Goal: Transaction & Acquisition: Book appointment/travel/reservation

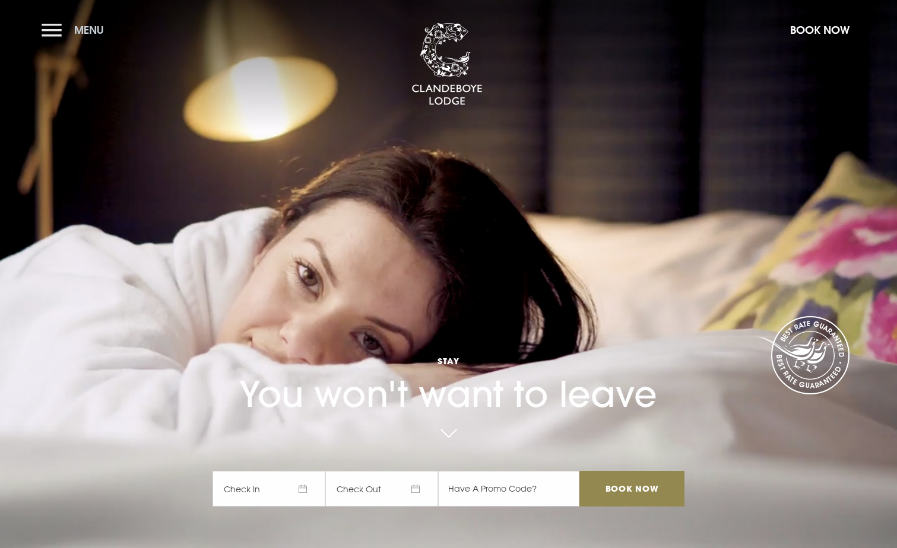
click at [53, 28] on button "Menu" at bounding box center [76, 30] width 68 height 26
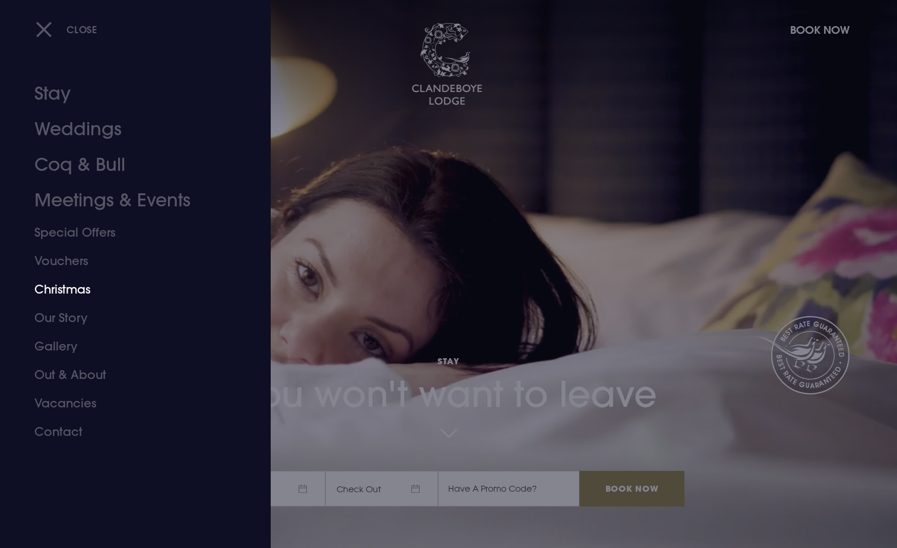
click at [87, 290] on link "Christmas" at bounding box center [128, 289] width 188 height 28
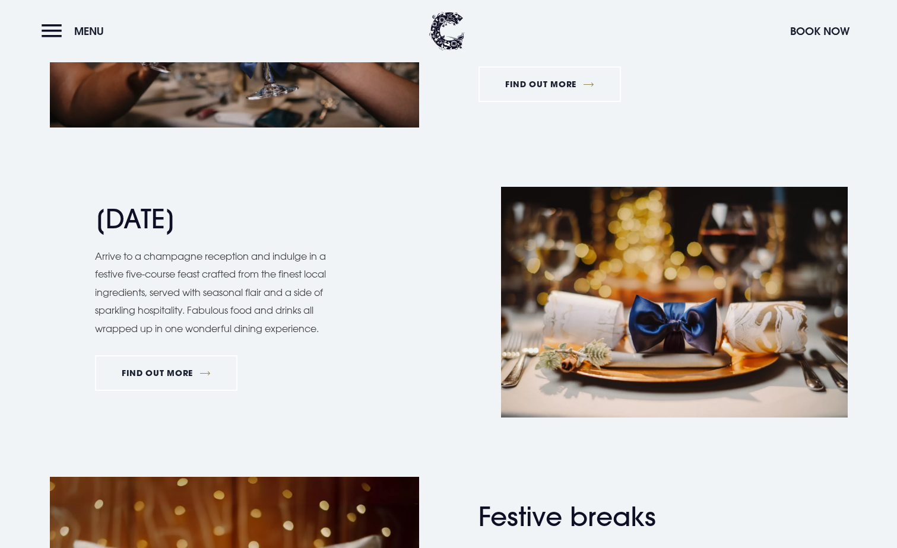
scroll to position [949, 0]
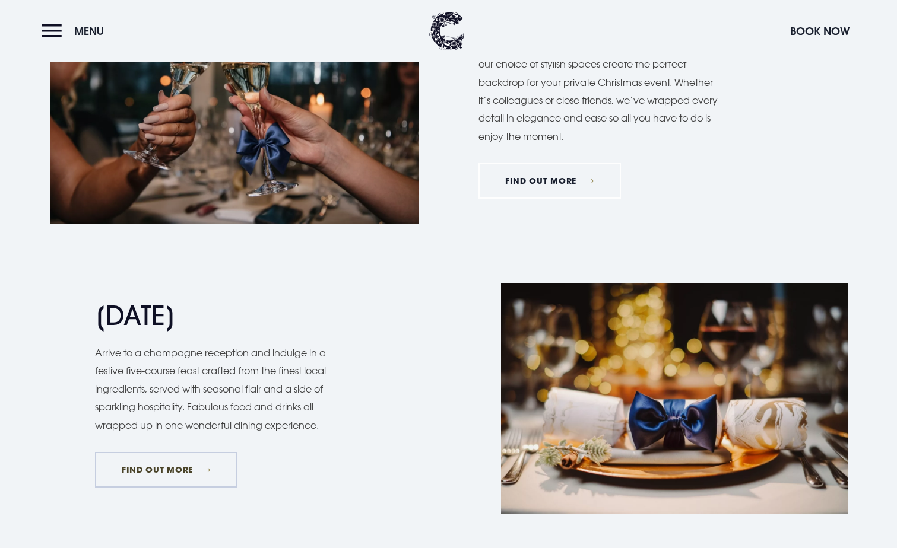
click at [203, 467] on link "FIND OUT MORE" at bounding box center [166, 470] width 143 height 36
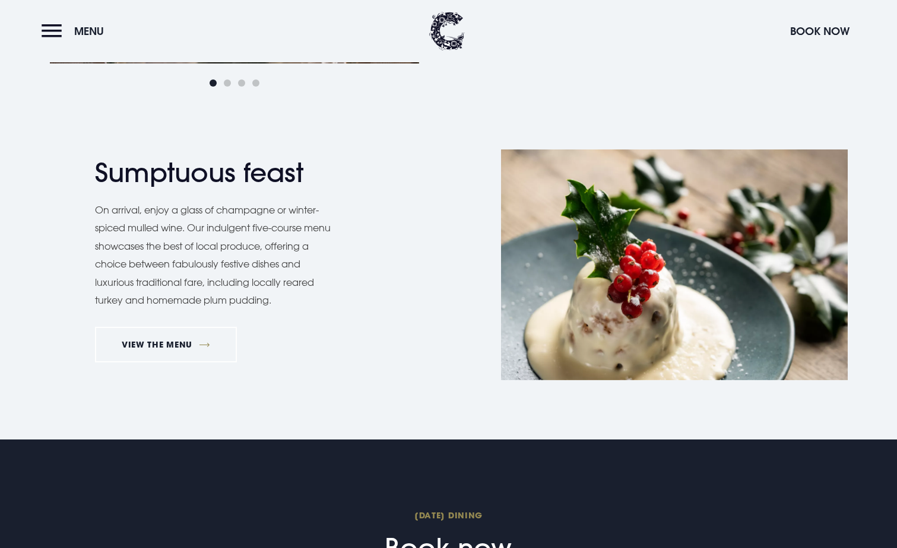
scroll to position [890, 0]
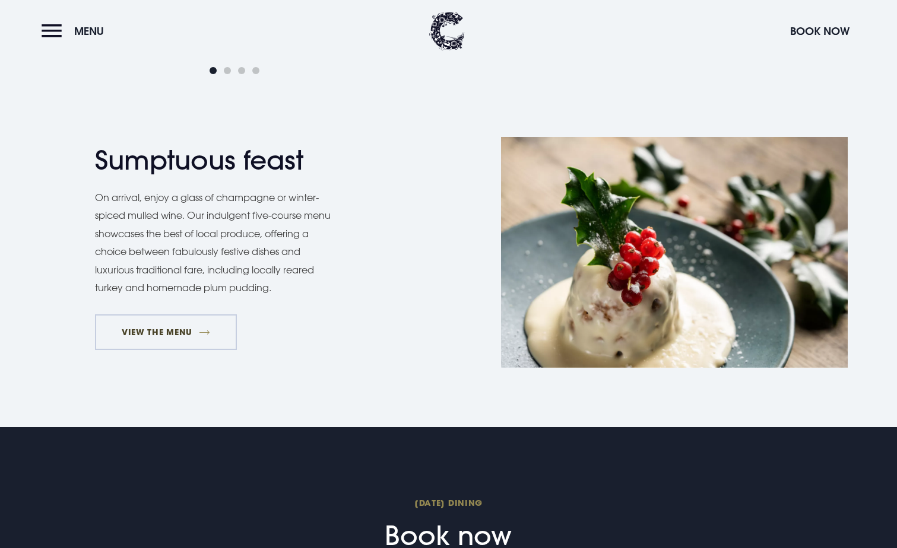
click at [169, 332] on link "VIEW THE MENU" at bounding box center [166, 333] width 142 height 36
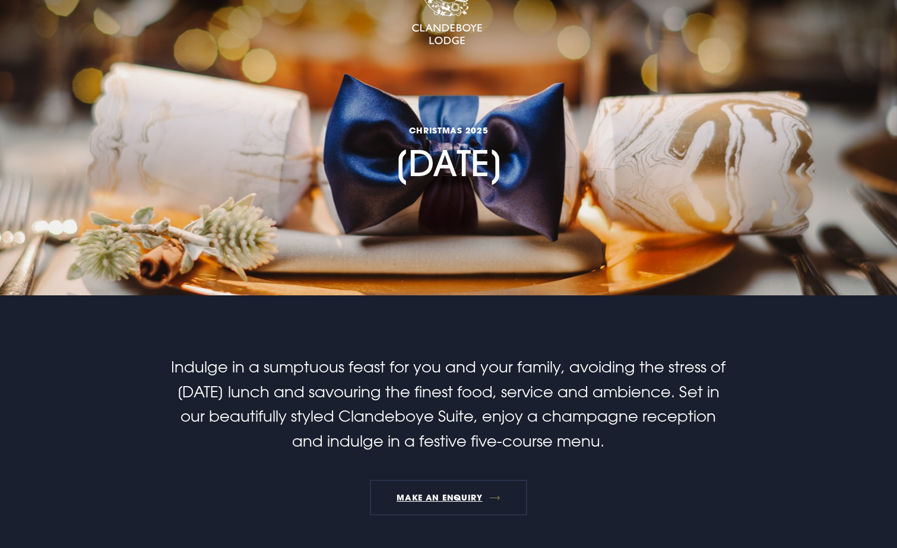
scroll to position [0, 0]
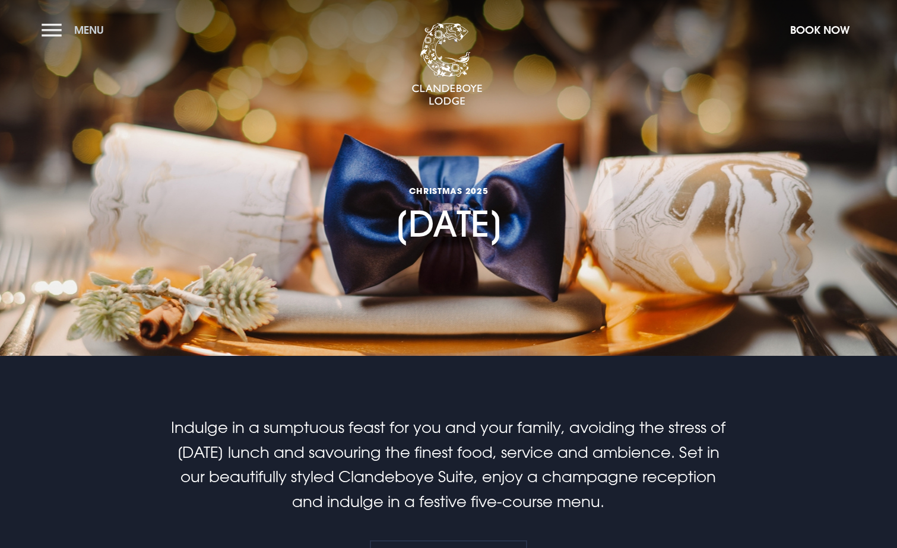
click at [56, 28] on button "Menu" at bounding box center [76, 30] width 68 height 26
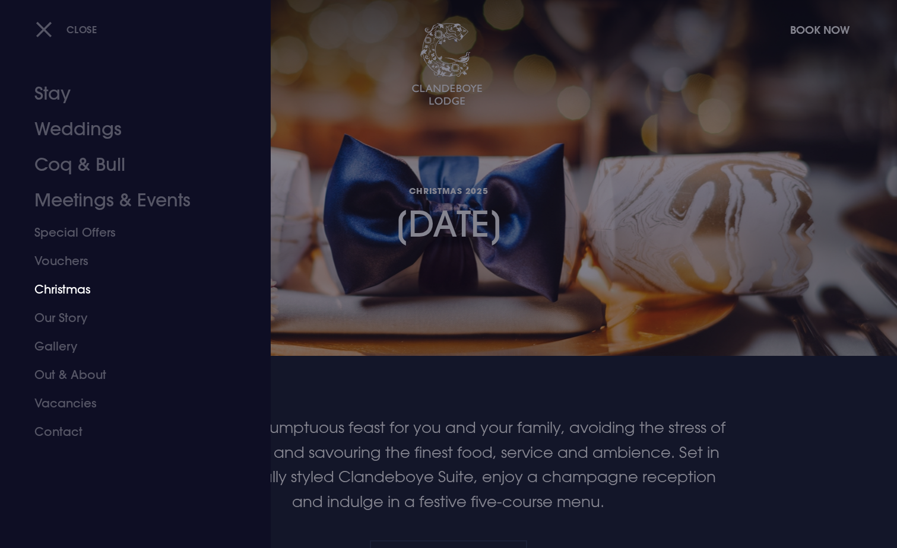
click at [75, 287] on link "Christmas" at bounding box center [128, 289] width 188 height 28
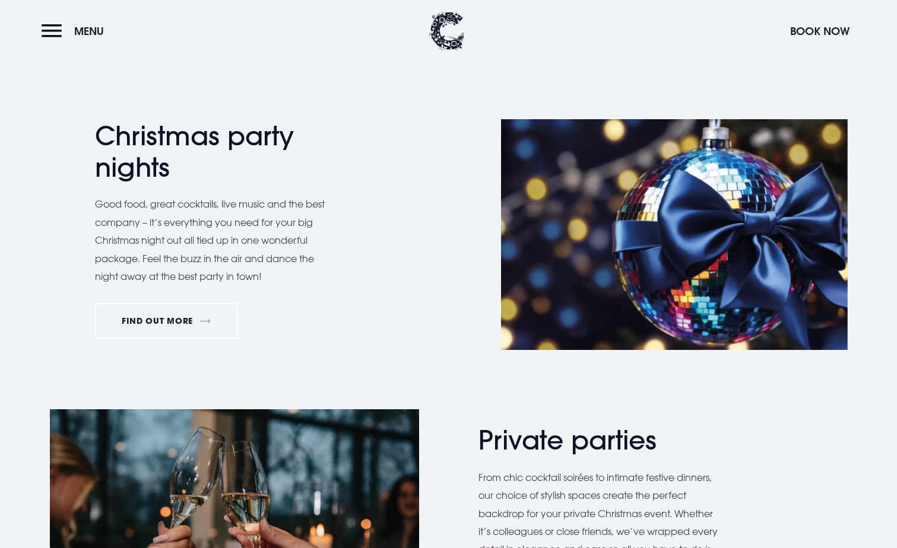
scroll to position [534, 0]
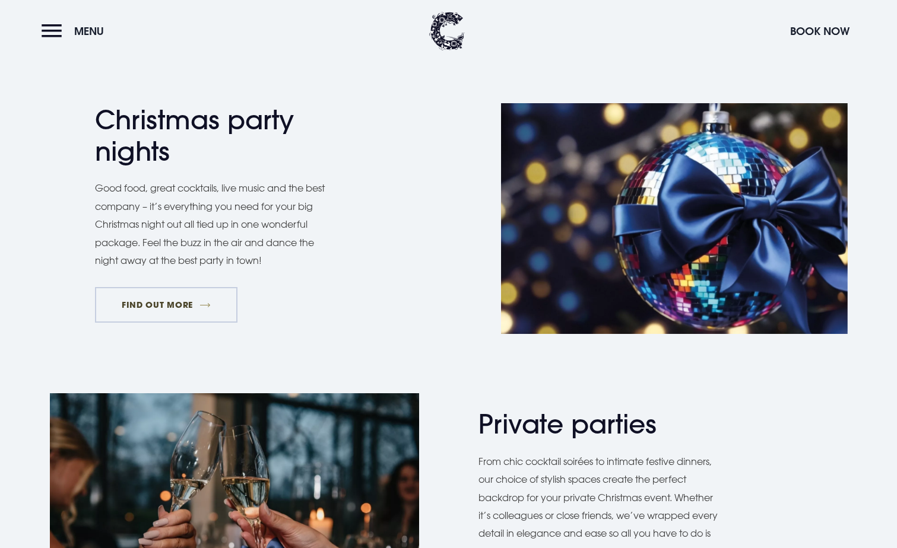
click at [177, 306] on link "FIND OUT MORE" at bounding box center [166, 305] width 143 height 36
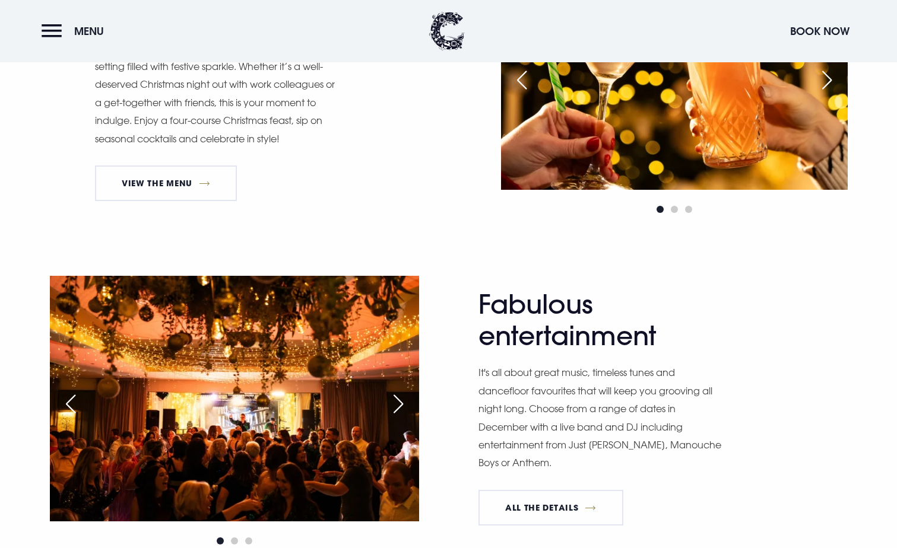
scroll to position [475, 0]
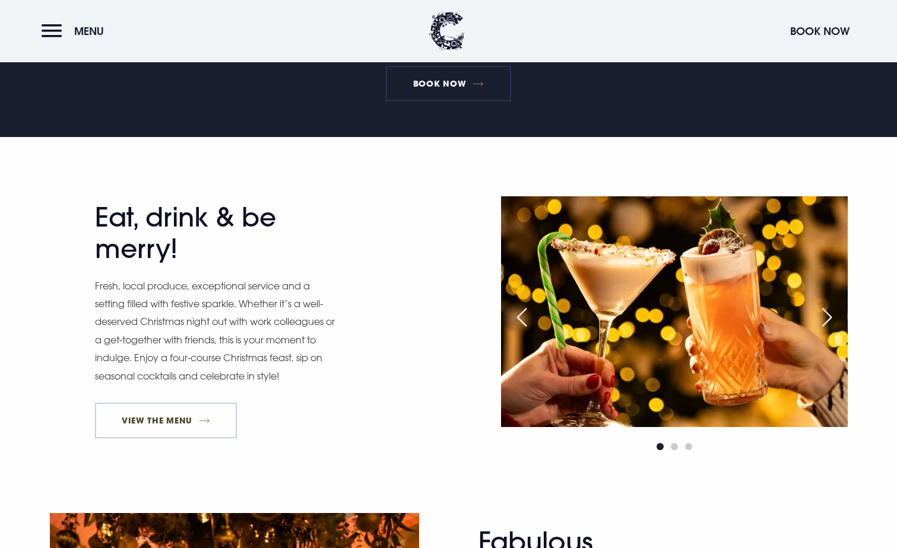
click at [184, 426] on link "View The Menu" at bounding box center [166, 421] width 142 height 36
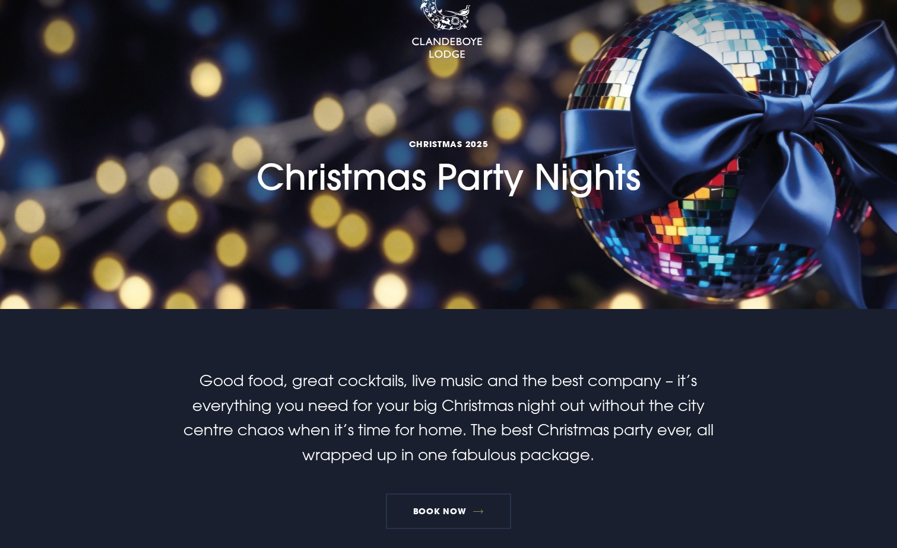
scroll to position [0, 0]
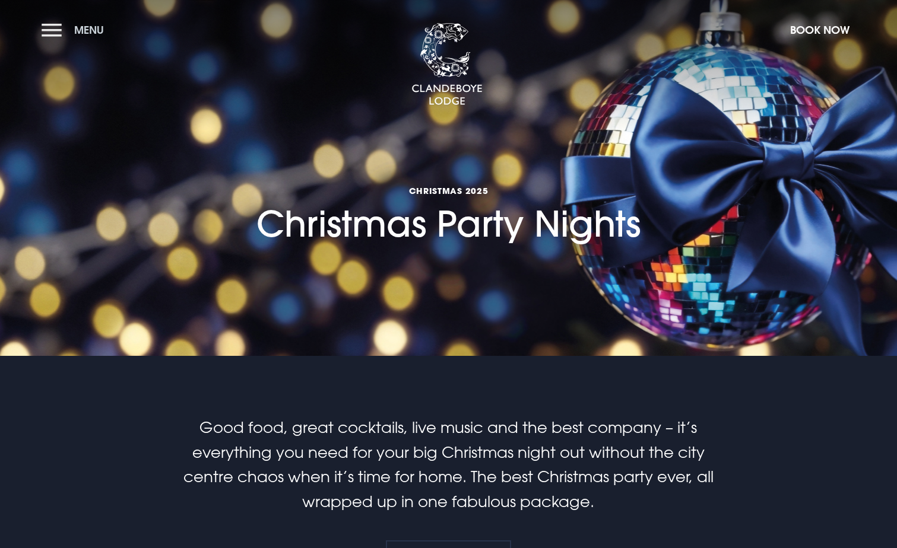
click at [74, 28] on button "Menu" at bounding box center [76, 30] width 68 height 26
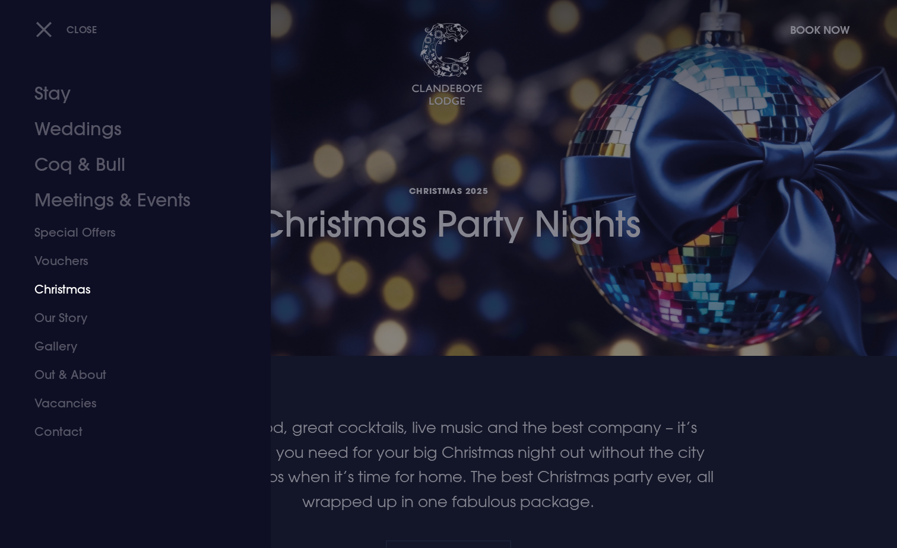
click at [67, 293] on link "Christmas" at bounding box center [128, 289] width 188 height 28
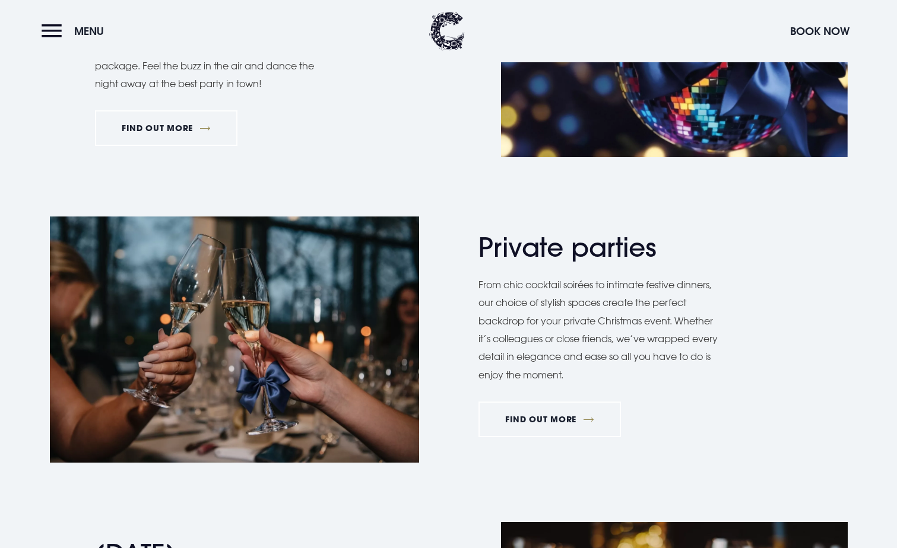
scroll to position [712, 0]
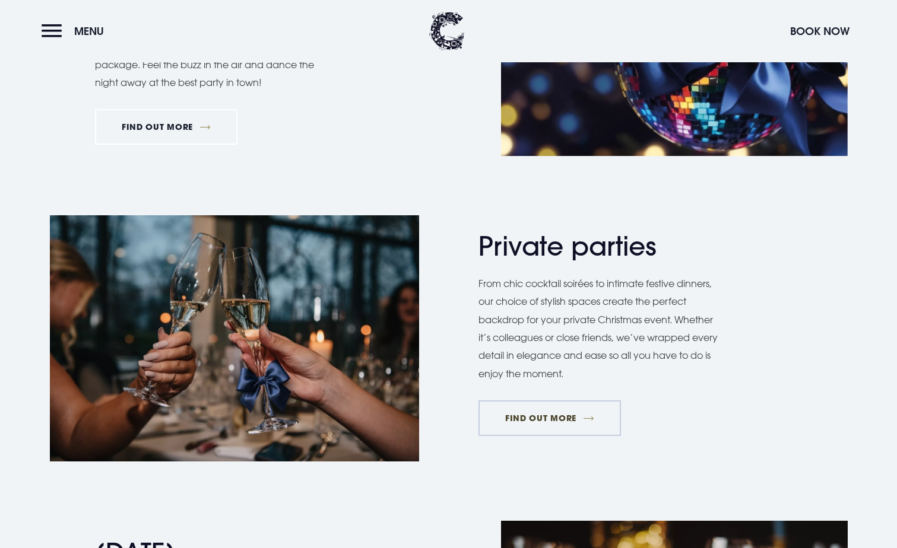
click at [585, 427] on link "FIND OUT MORE" at bounding box center [549, 419] width 143 height 36
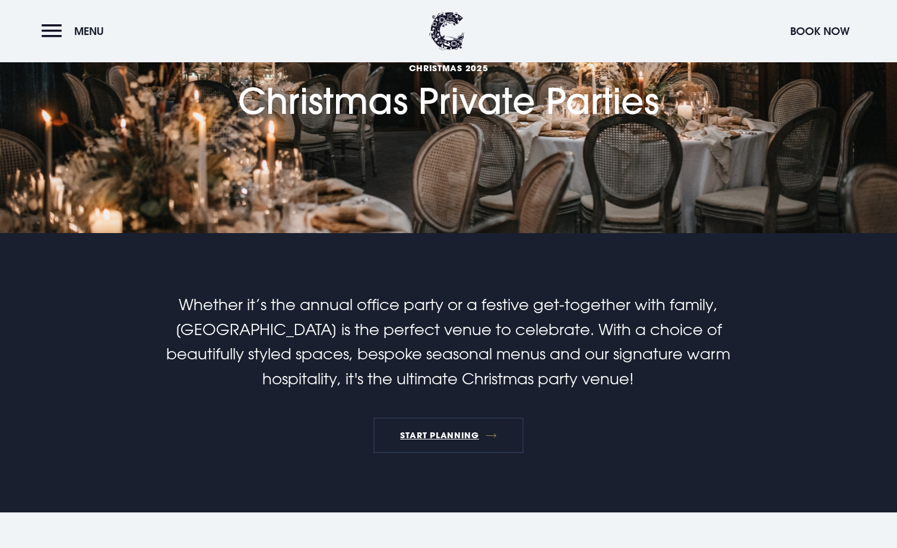
scroll to position [88, 0]
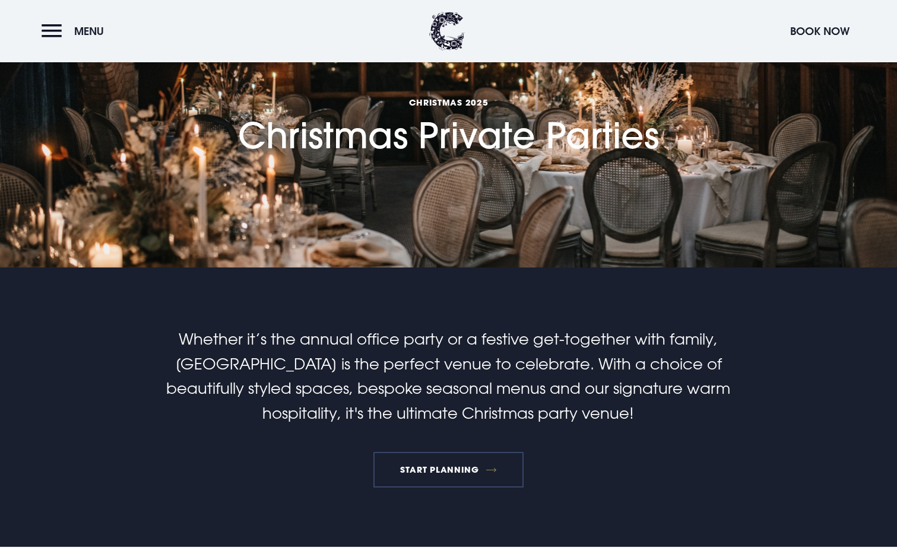
click at [495, 466] on link "START PLANNING" at bounding box center [448, 470] width 151 height 36
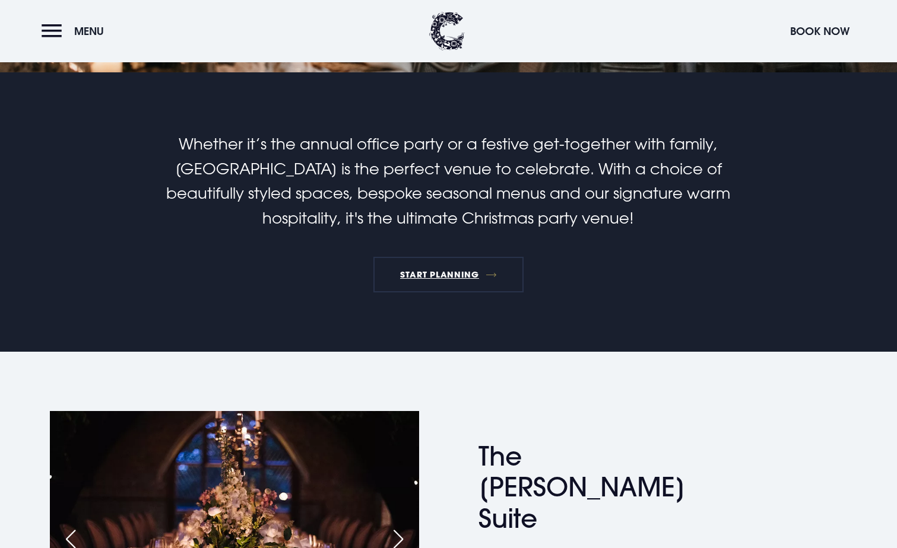
scroll to position [0, 0]
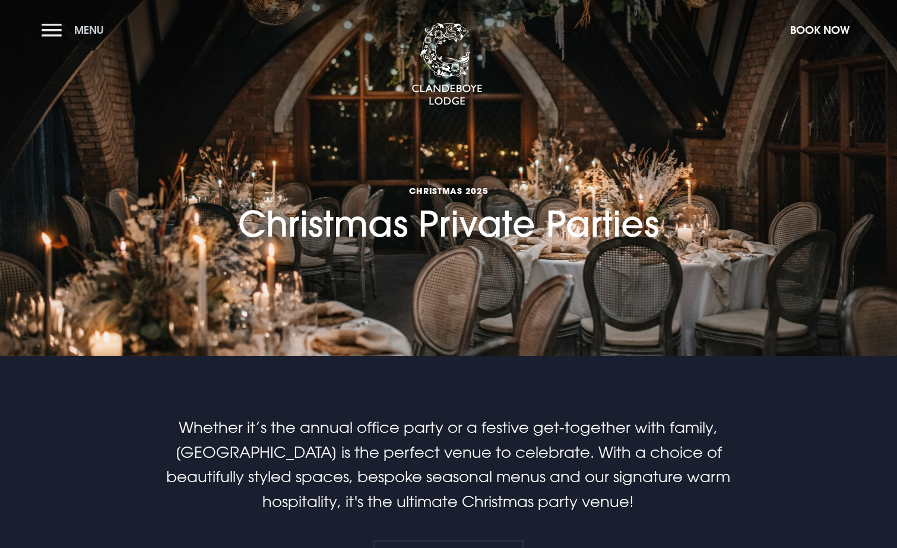
click at [46, 31] on button "Menu" at bounding box center [76, 30] width 68 height 26
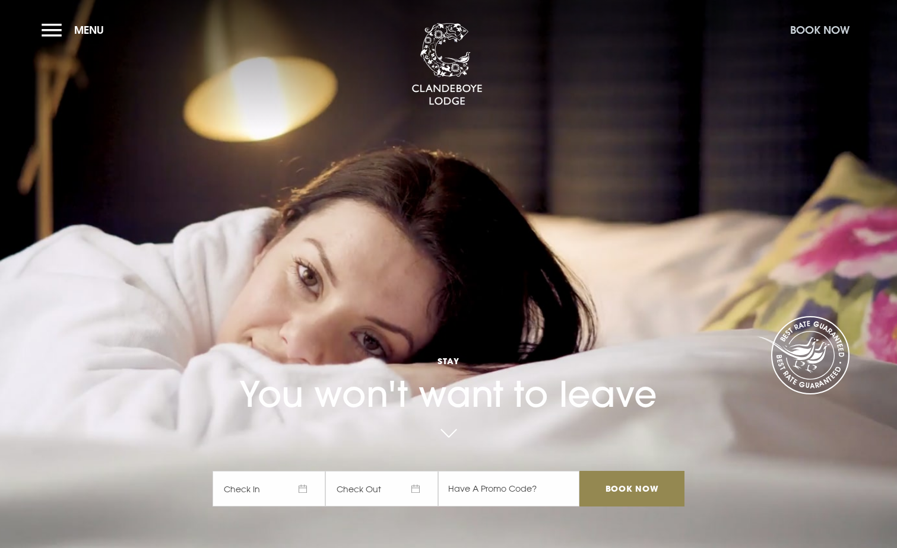
click at [821, 34] on button "Book Now" at bounding box center [819, 30] width 71 height 26
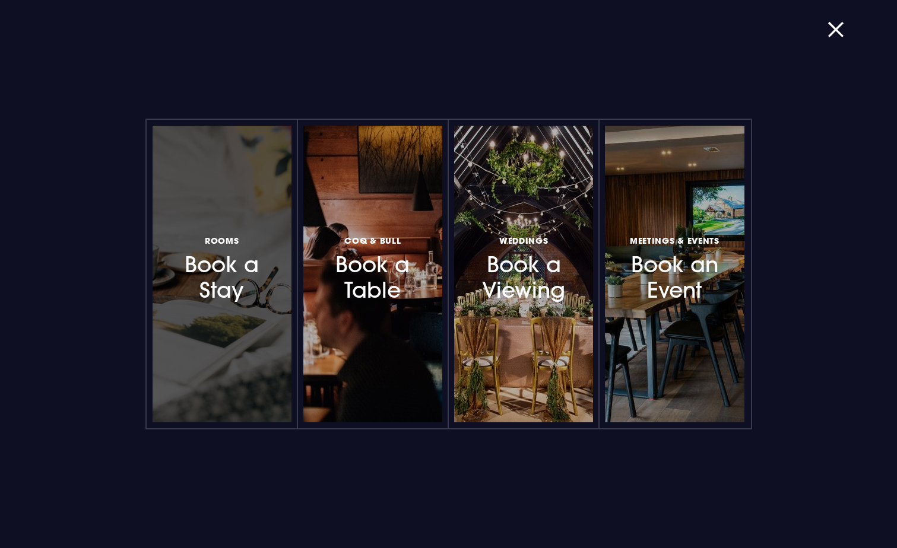
click at [207, 288] on h3 "Rooms Book a Stay" at bounding box center [221, 268] width 103 height 71
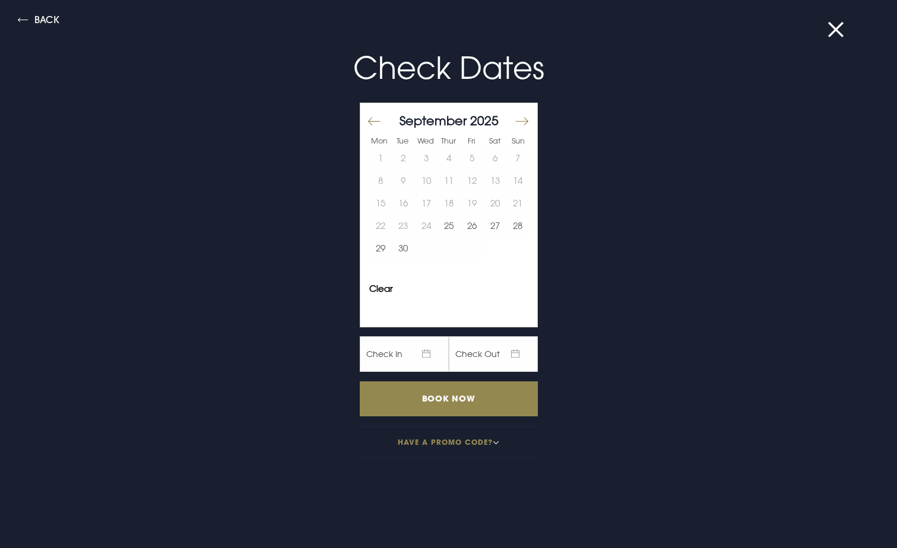
click at [514, 123] on button "Move forward to switch to the next month." at bounding box center [521, 121] width 14 height 25
click at [415, 180] on button "8" at bounding box center [426, 181] width 23 height 23
click at [439, 177] on button "9" at bounding box center [448, 181] width 23 height 23
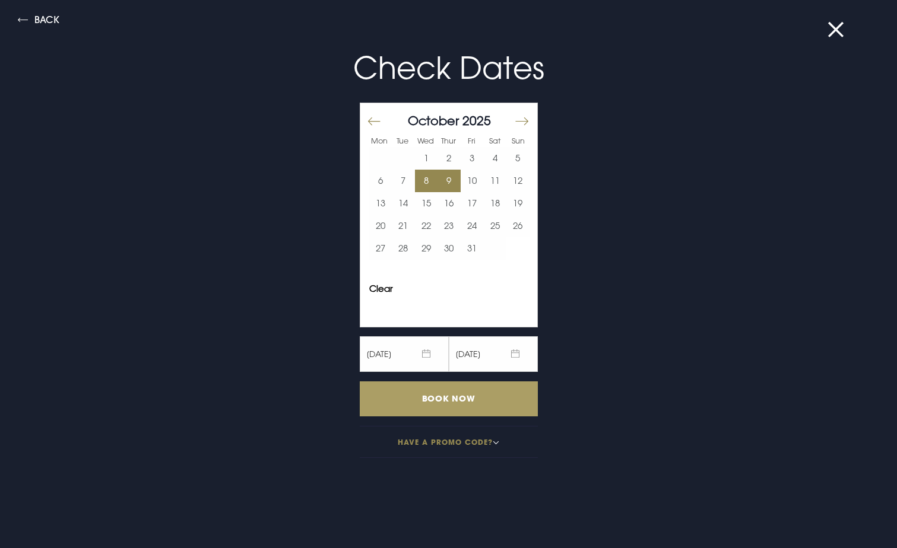
click at [444, 407] on input "Book Now" at bounding box center [449, 399] width 178 height 35
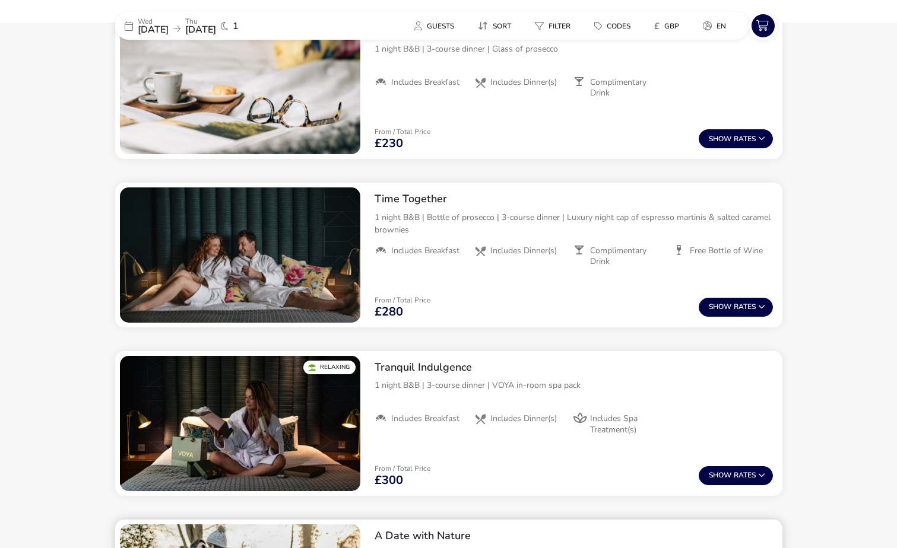
scroll to position [517, 0]
